Goal: Book appointment/travel/reservation

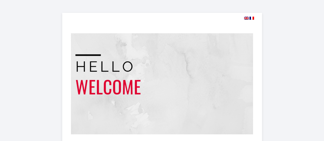
select select
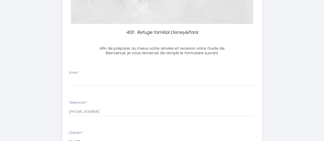
scroll to position [114, 0]
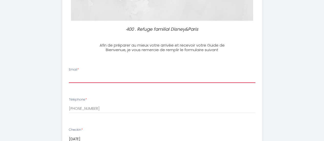
click at [197, 76] on input "Email *" at bounding box center [162, 78] width 186 height 9
type input "[EMAIL_ADDRESS][DOMAIN_NAME]"
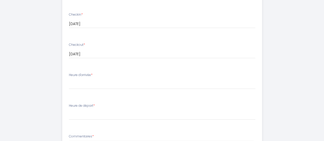
scroll to position [231, 0]
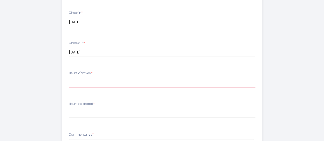
click at [205, 84] on select "16:00 16:30 17:00 17:30 18:00 18:30 19:00 19:30 20:00 20:30 21:00 21:30 22:00 2…" at bounding box center [162, 83] width 186 height 10
select select "21:00"
click at [69, 78] on select "16:00 16:30 17:00 17:30 18:00 18:30 19:00 19:30 20:00 20:30 21:00 21:30 22:00 2…" at bounding box center [162, 83] width 186 height 10
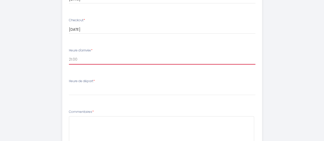
scroll to position [255, 0]
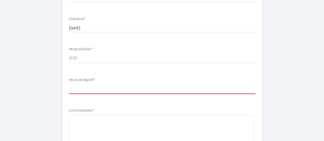
click at [209, 87] on select "00:00 00:30 01:00 01:30 02:00 02:30 03:00 03:30 04:00 04:30 05:00 05:30 06:00 0…" at bounding box center [162, 89] width 186 height 10
select select "11:00"
click at [69, 84] on select "00:00 00:30 01:00 01:30 02:00 02:30 03:00 03:30 04:00 04:30 05:00 05:30 06:00 0…" at bounding box center [162, 89] width 186 height 10
click at [98, 91] on select "00:00 00:30 01:00 01:30 02:00 02:30 03:00 03:30 04:00 04:30 05:00 05:30 06:00 0…" at bounding box center [162, 89] width 186 height 10
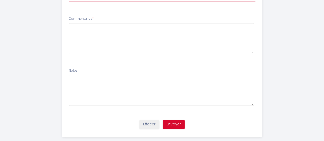
scroll to position [354, 0]
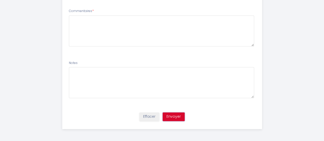
click at [180, 115] on button "Envoyer" at bounding box center [174, 116] width 22 height 9
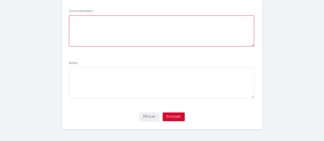
click at [100, 27] on textarea at bounding box center [161, 30] width 185 height 31
type textarea "ok"
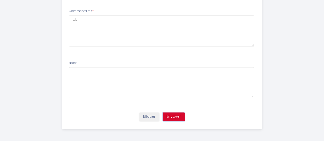
click at [172, 119] on button "Envoyer" at bounding box center [174, 116] width 22 height 9
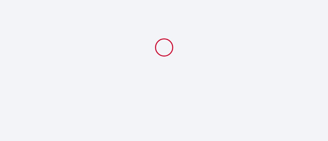
select select "21:00"
select select "11:00"
